Goal: Task Accomplishment & Management: Use online tool/utility

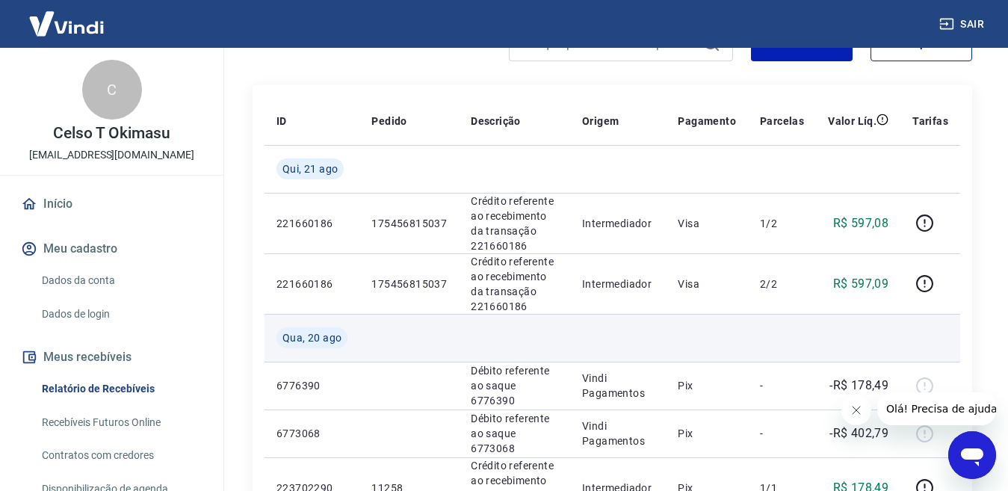
scroll to position [149, 0]
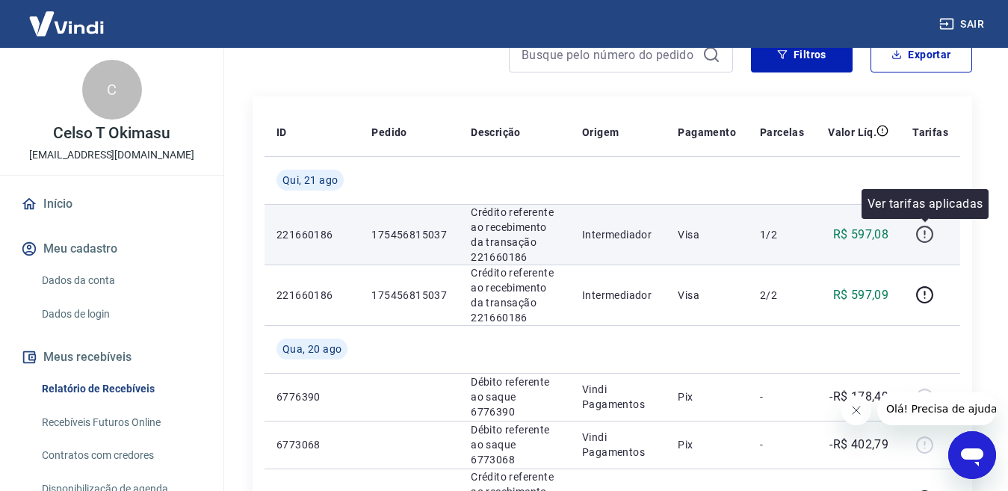
click at [927, 234] on icon "button" at bounding box center [924, 234] width 19 height 19
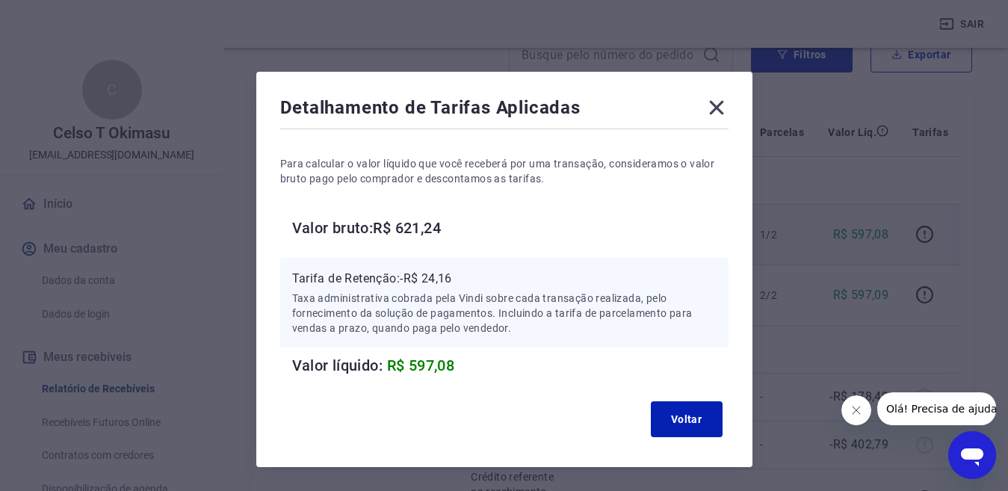
click at [716, 105] on icon at bounding box center [716, 108] width 24 height 24
